Goal: Task Accomplishment & Management: Use online tool/utility

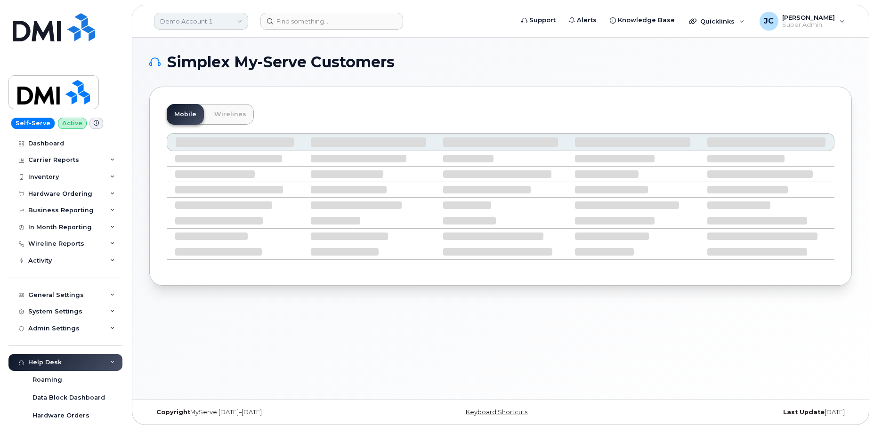
click at [210, 21] on link "Demo Account 1" at bounding box center [201, 21] width 94 height 17
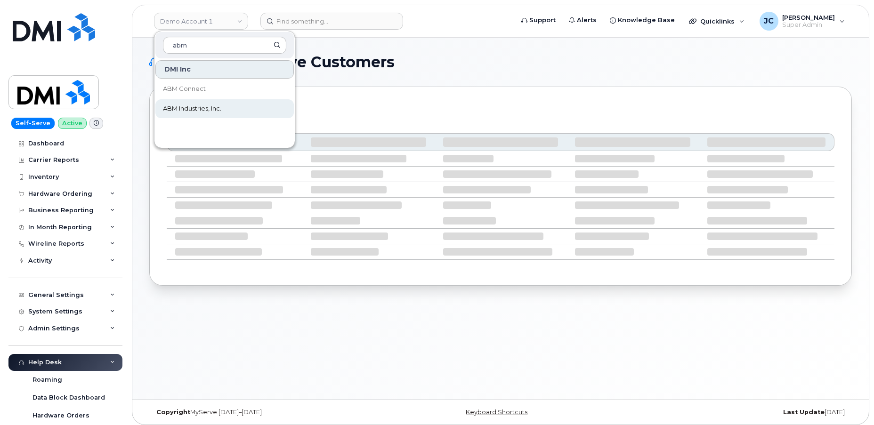
type input "abm"
click at [197, 107] on span "ABM Industries, Inc." at bounding box center [192, 108] width 58 height 9
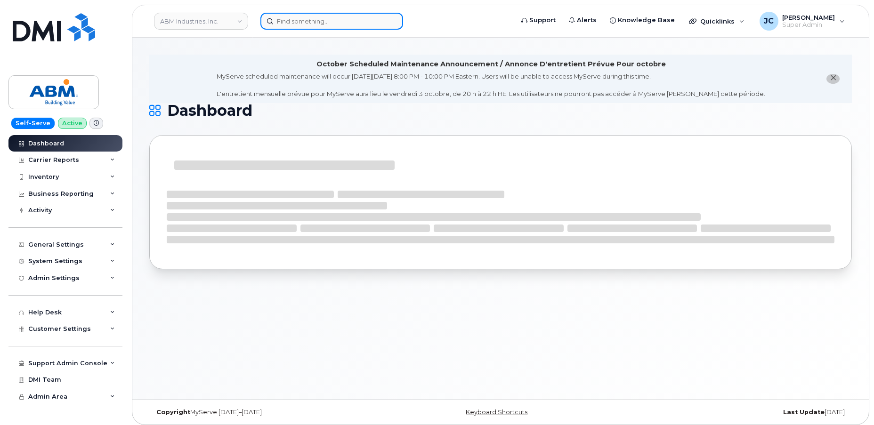
click at [286, 27] on input at bounding box center [331, 21] width 143 height 17
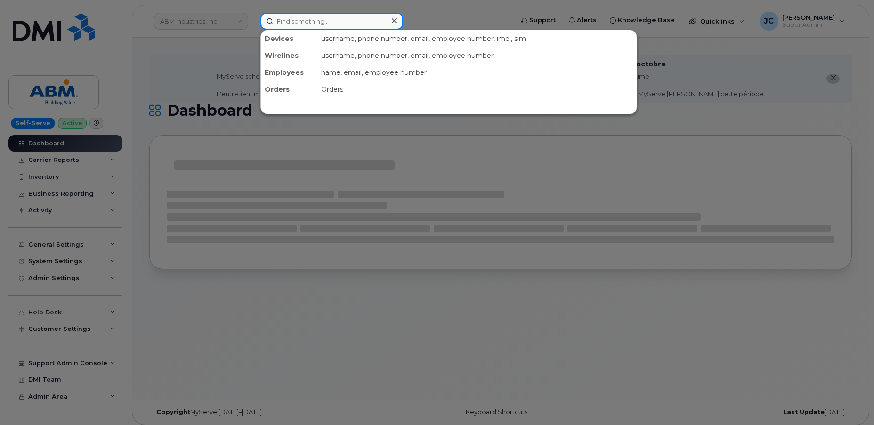
paste input "239.286.8499"
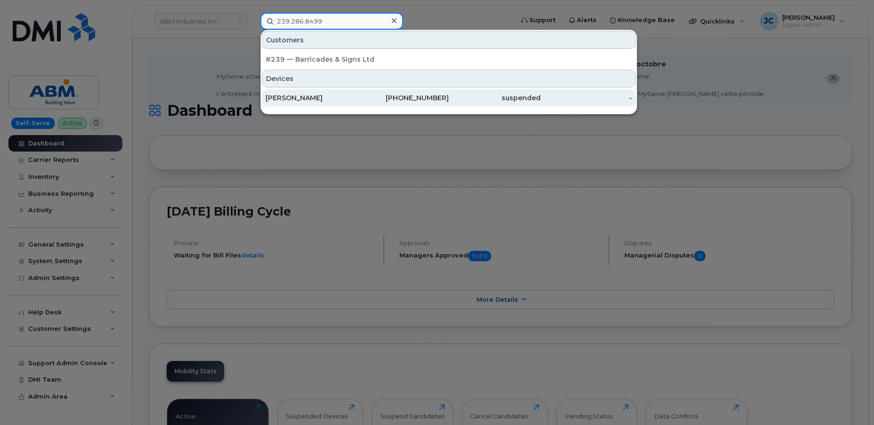
type input "239.286.8499"
click at [310, 96] on div "[PERSON_NAME]" at bounding box center [312, 97] width 92 height 9
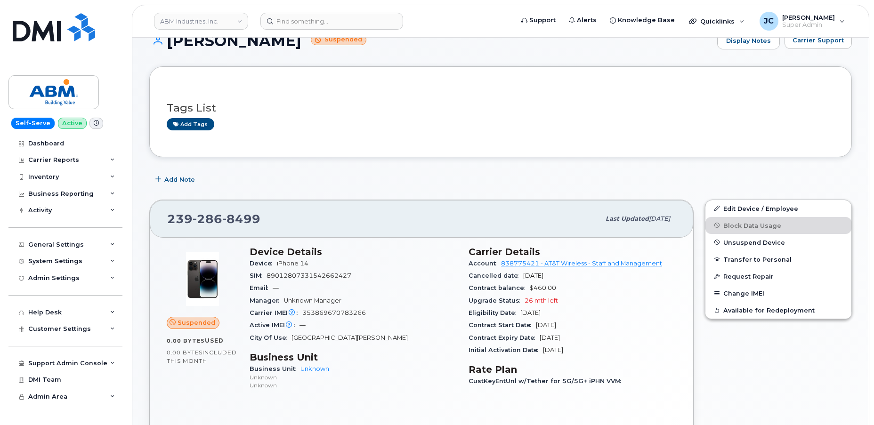
scroll to position [85, 0]
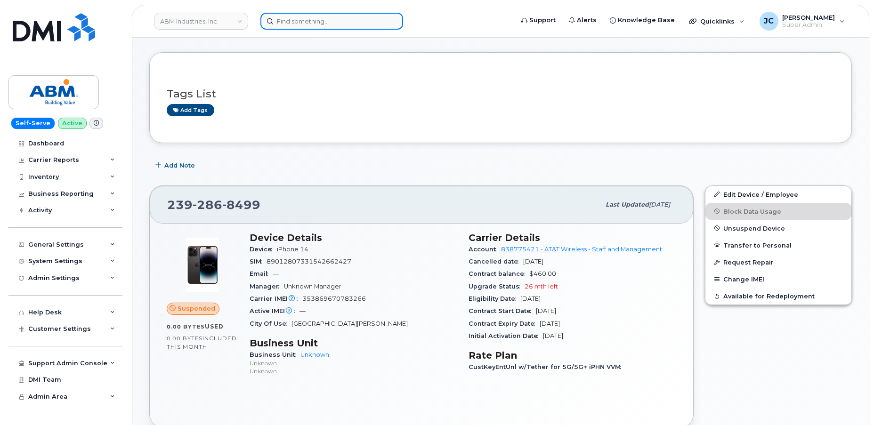
click at [301, 26] on input at bounding box center [331, 21] width 143 height 17
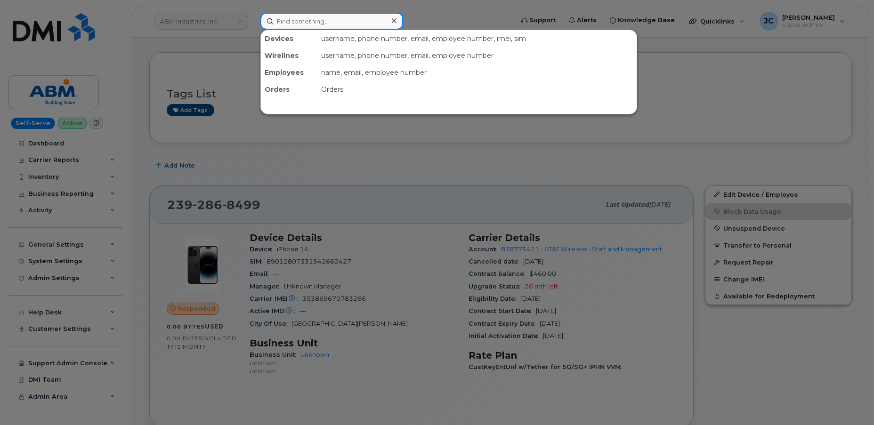
paste input "561.324.5518"
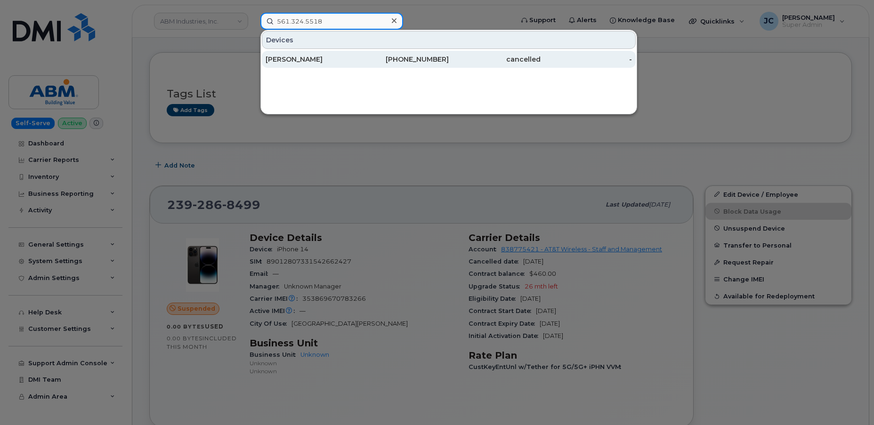
type input "561.324.5518"
click at [330, 58] on div "[PERSON_NAME]" at bounding box center [312, 59] width 92 height 9
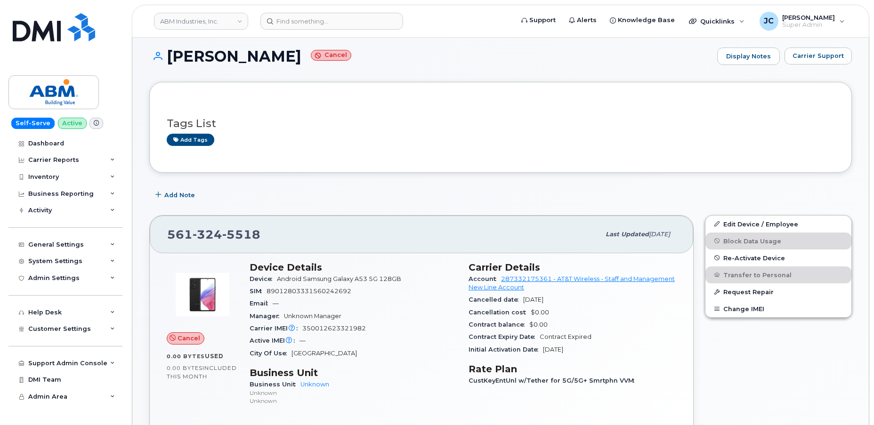
scroll to position [42, 0]
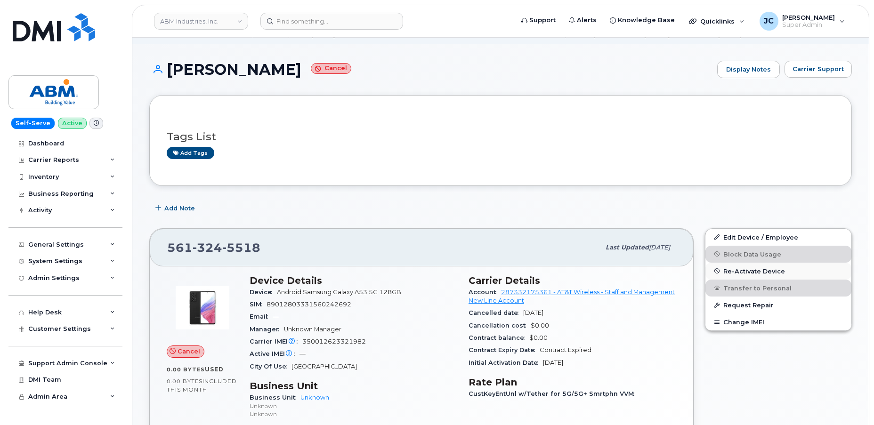
click at [761, 269] on span "Re-Activate Device" at bounding box center [755, 271] width 62 height 7
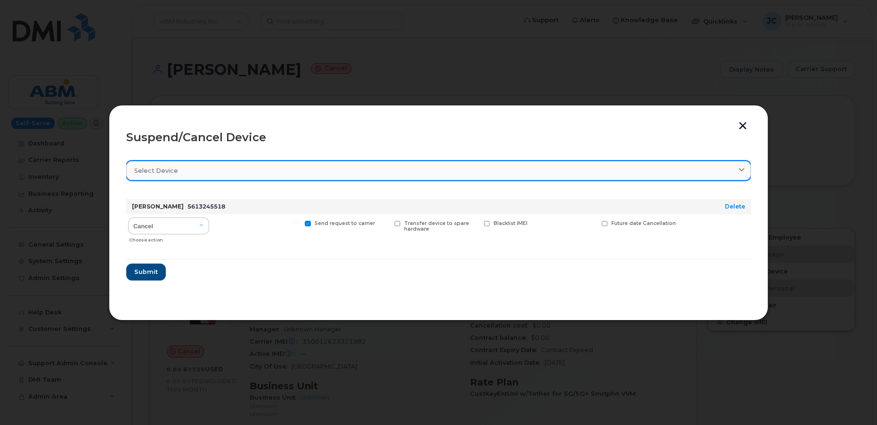
click at [742, 164] on link "Select device" at bounding box center [438, 170] width 625 height 19
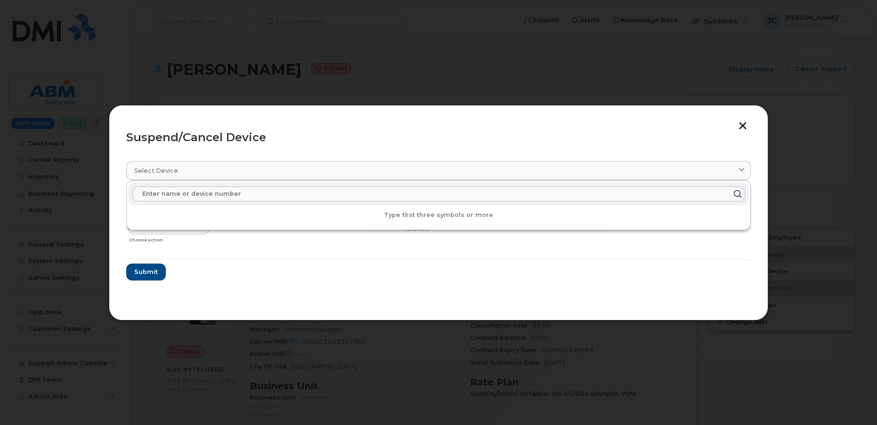
click at [742, 125] on button "button" at bounding box center [743, 127] width 14 height 10
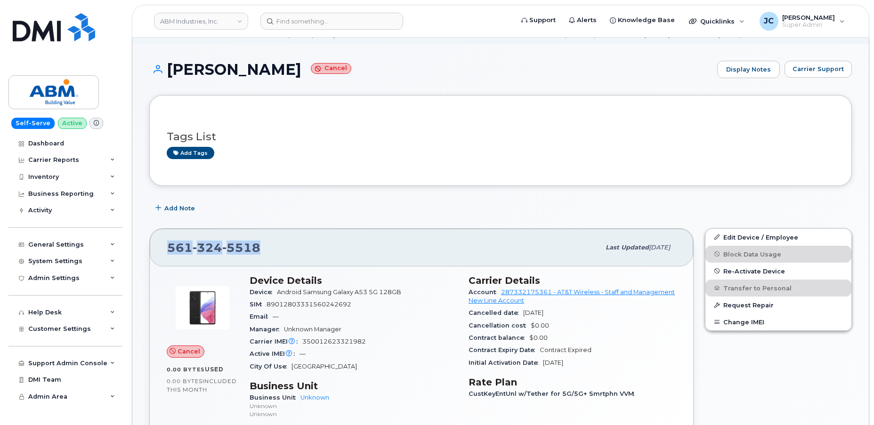
drag, startPoint x: 260, startPoint y: 248, endPoint x: 163, endPoint y: 250, distance: 96.6
click at [163, 250] on div "[PHONE_NUMBER] Last updated [DATE]" at bounding box center [422, 248] width 544 height 38
copy span "[PHONE_NUMBER]"
